Goal: Subscribe to service/newsletter

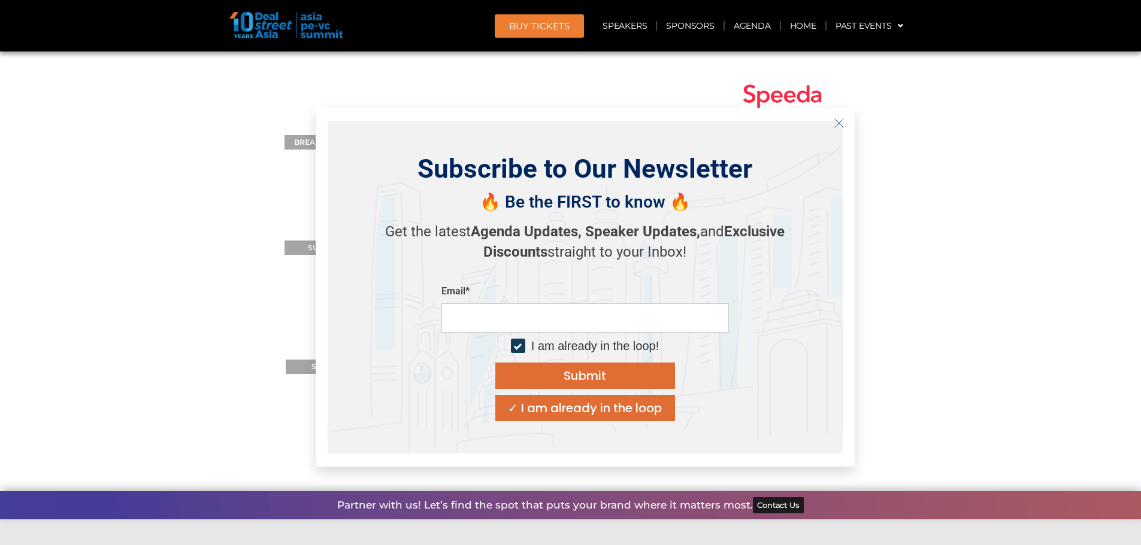
scroll to position [12497, 0]
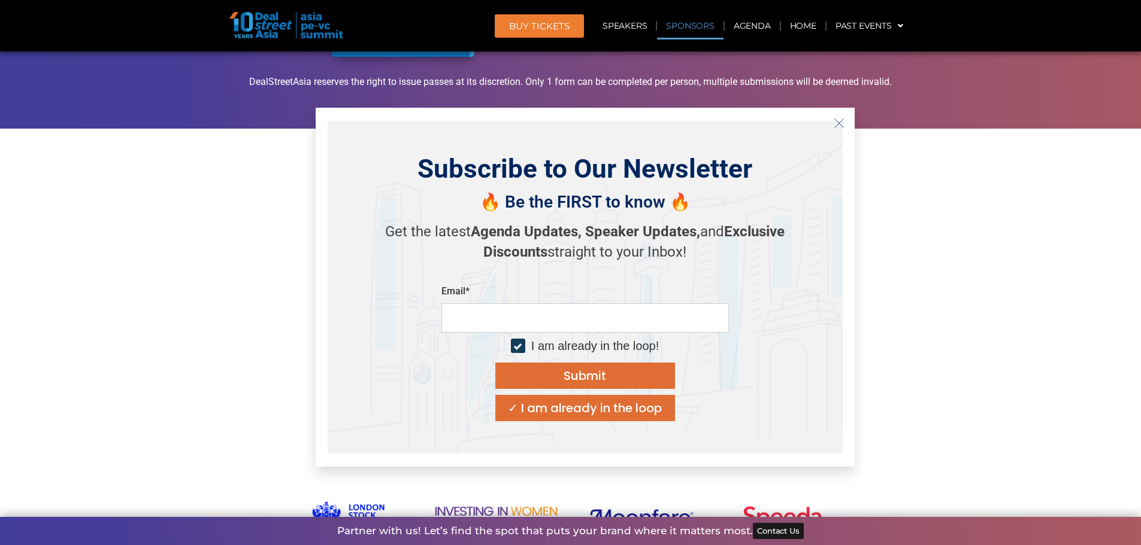
click at [839, 125] on icon "Close" at bounding box center [838, 123] width 11 height 11
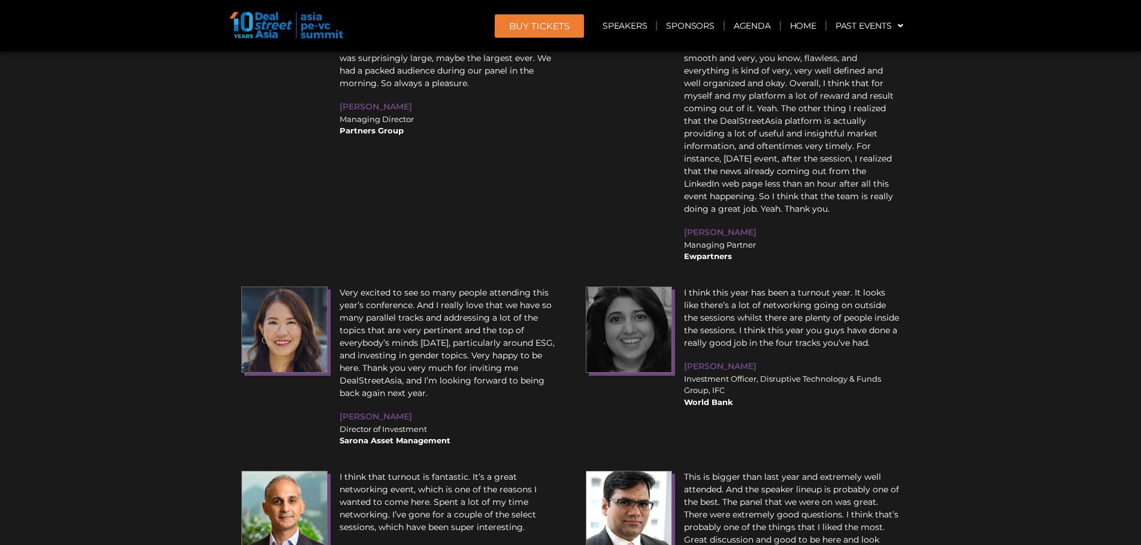
scroll to position [14761, 0]
